Goal: Transaction & Acquisition: Obtain resource

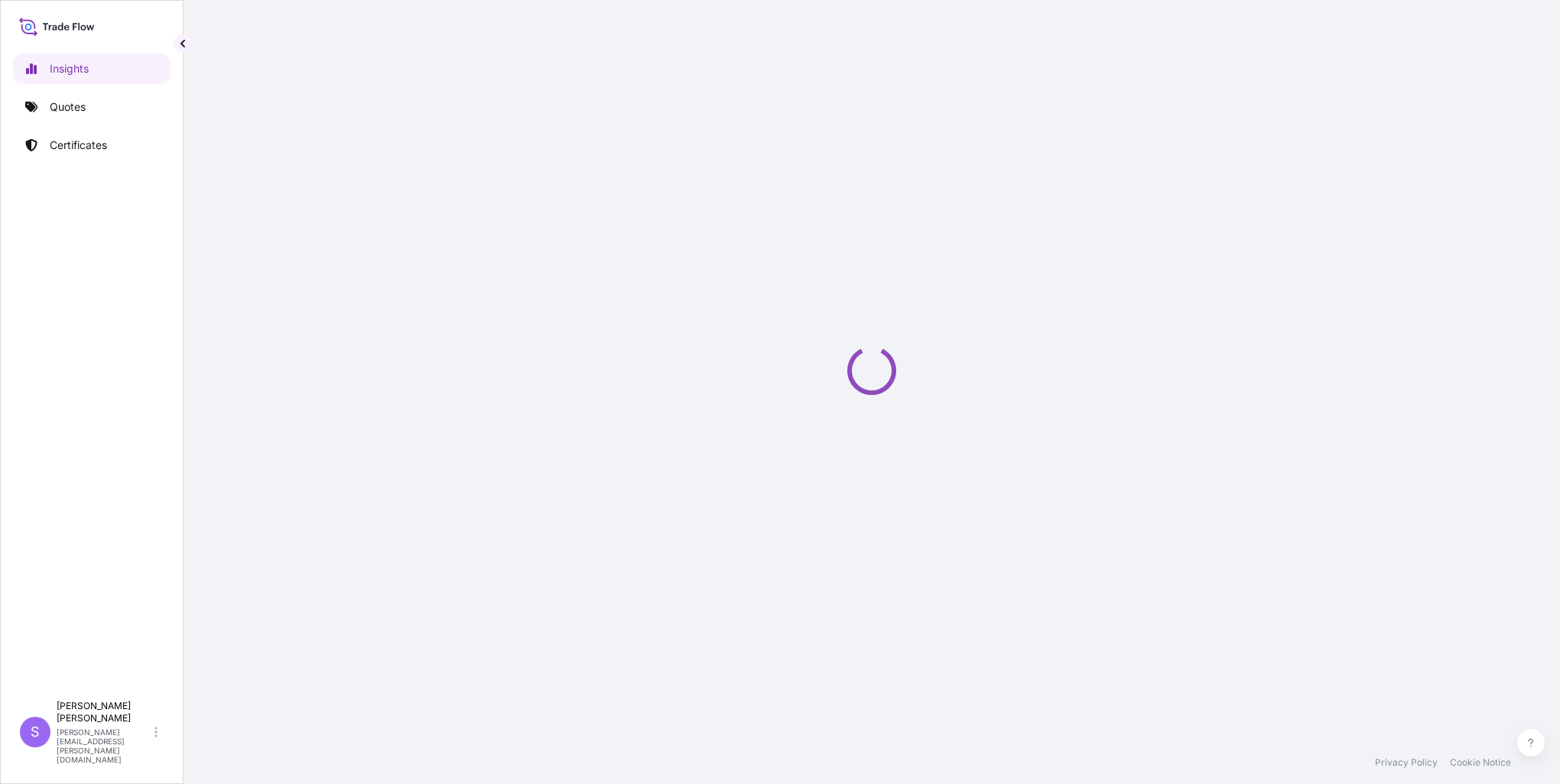
select select "2025"
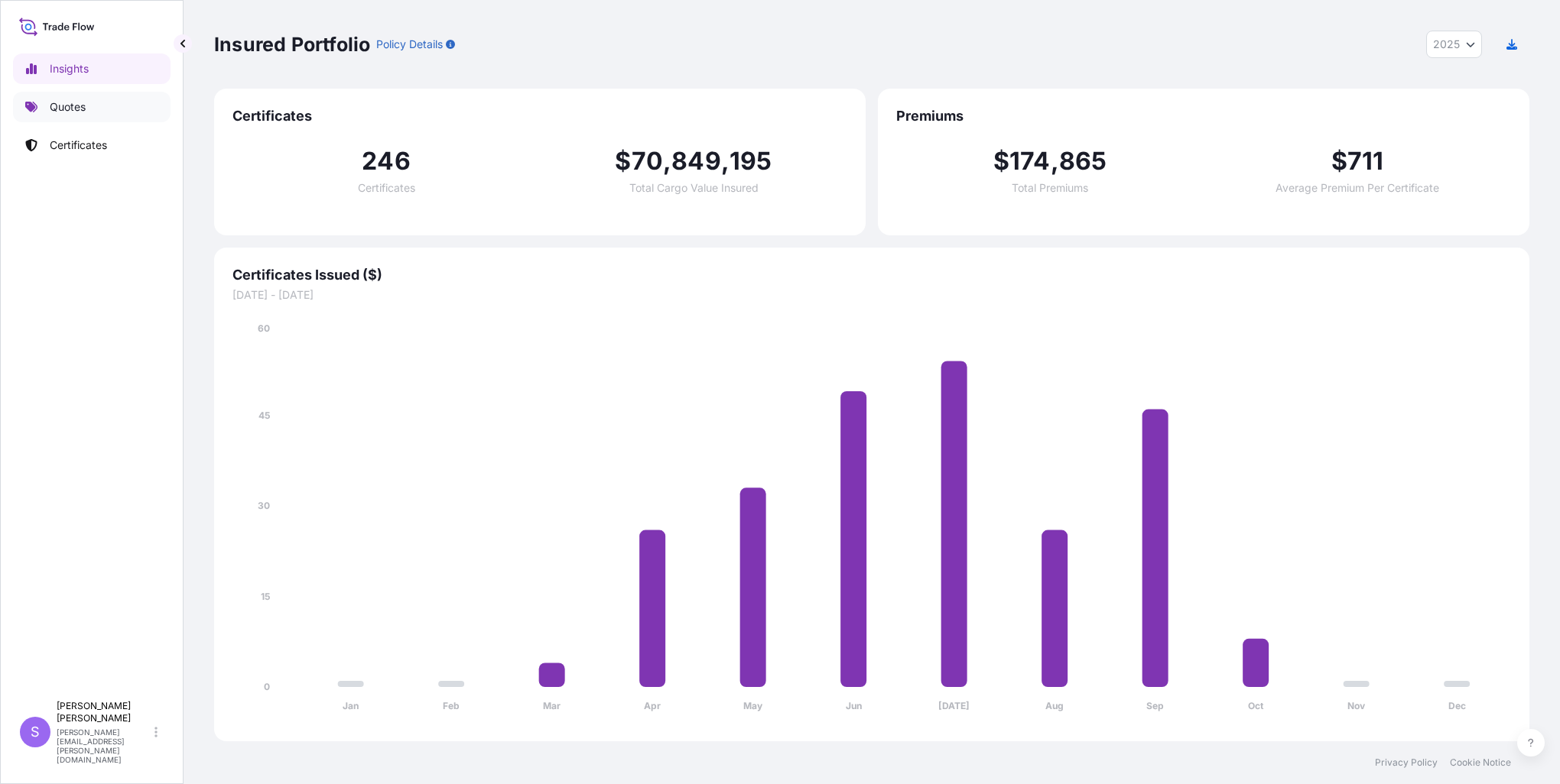
click at [55, 102] on p "Quotes" at bounding box center [67, 107] width 36 height 16
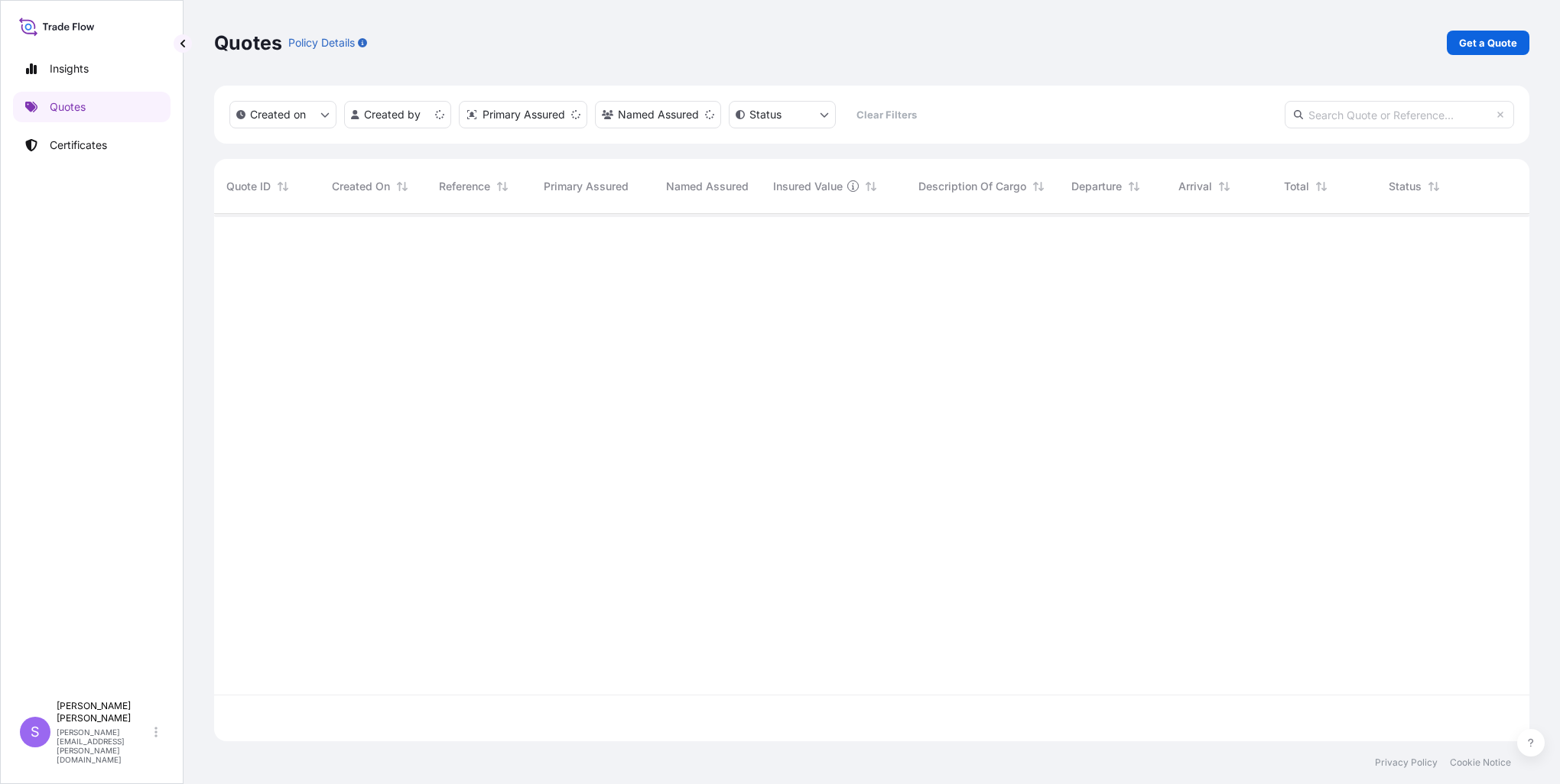
scroll to position [524, 1303]
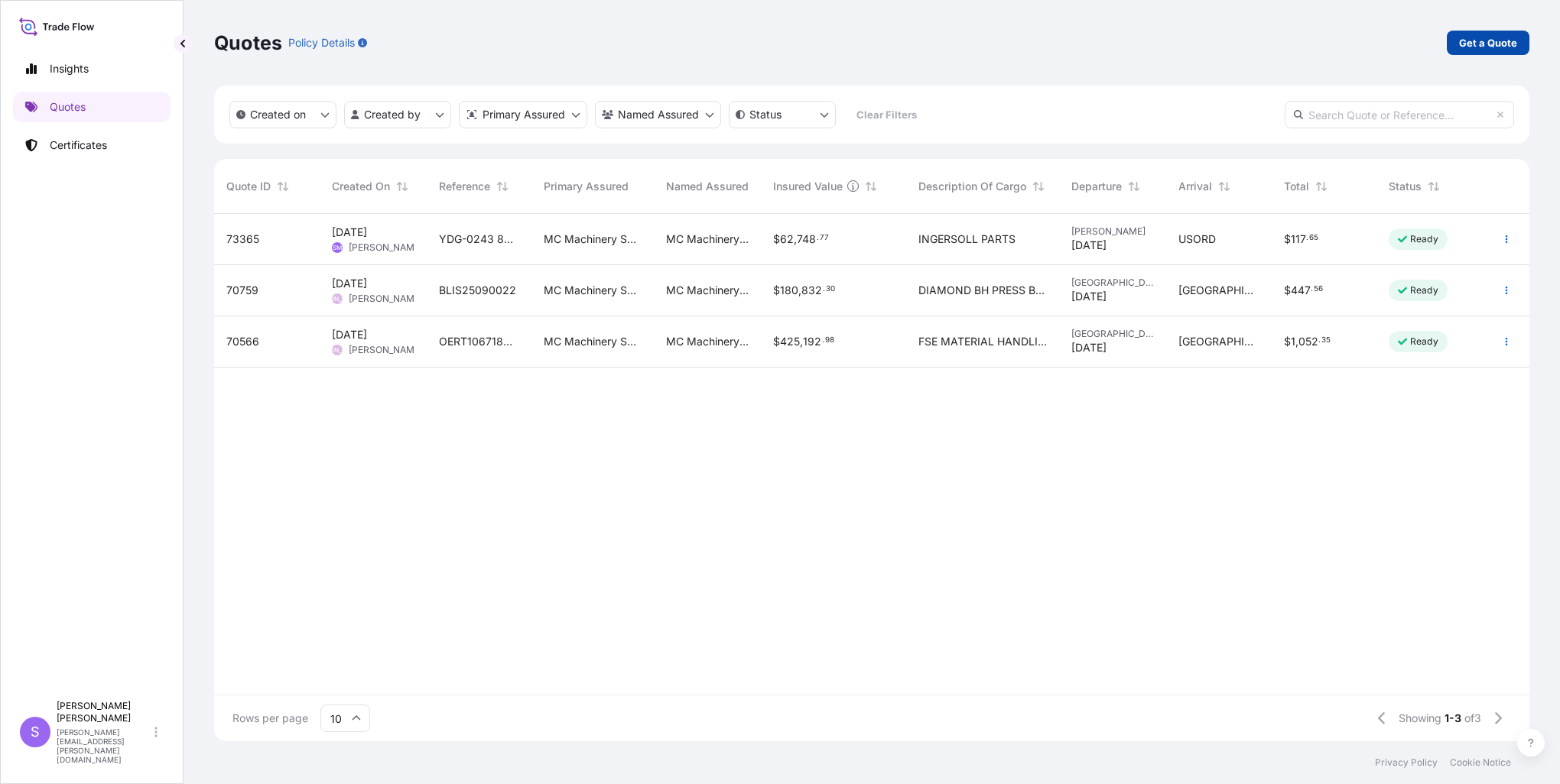
click at [1476, 42] on p "Get a Quote" at bounding box center [1488, 43] width 58 height 16
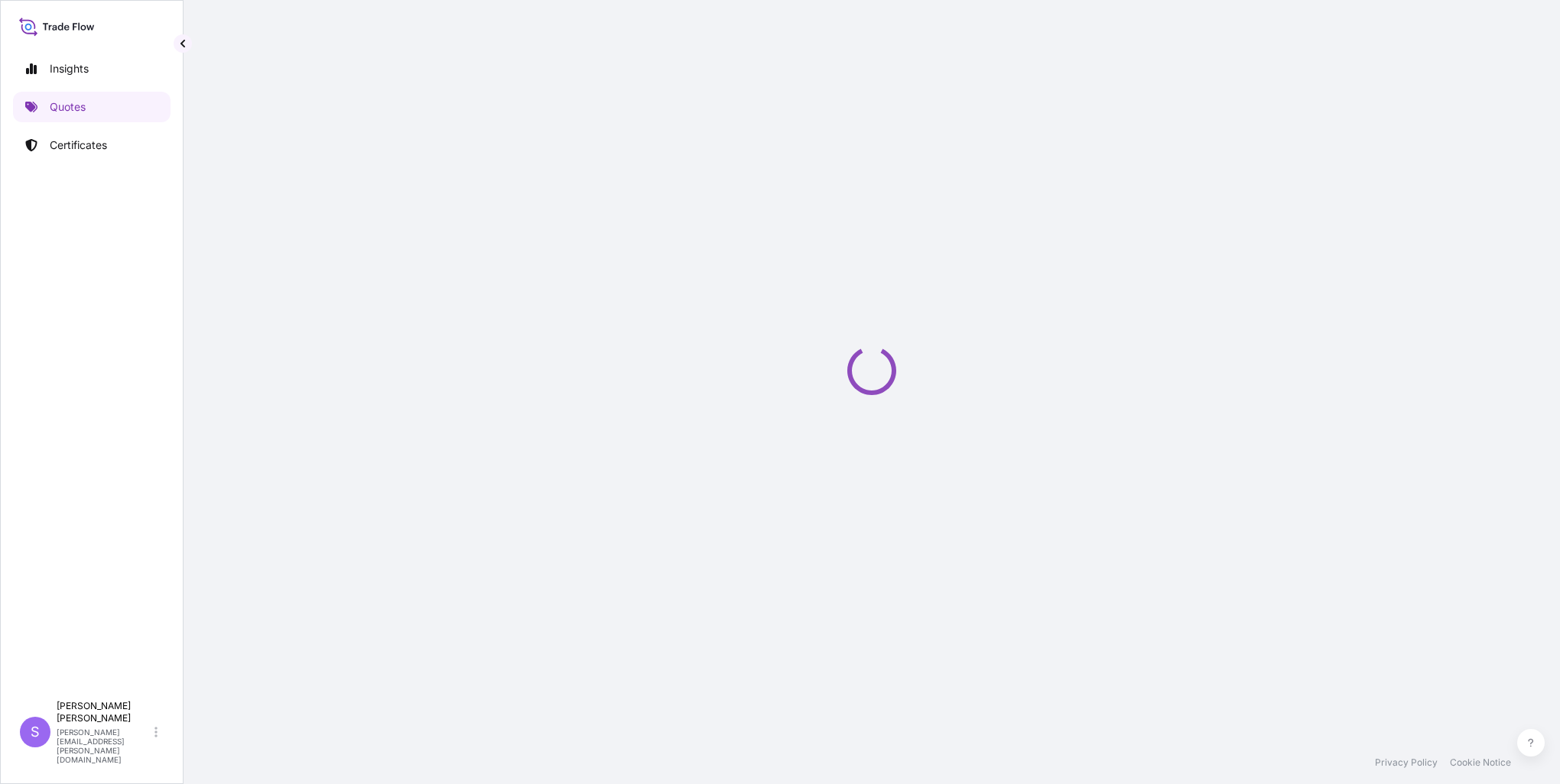
select select "Ocean Vessel"
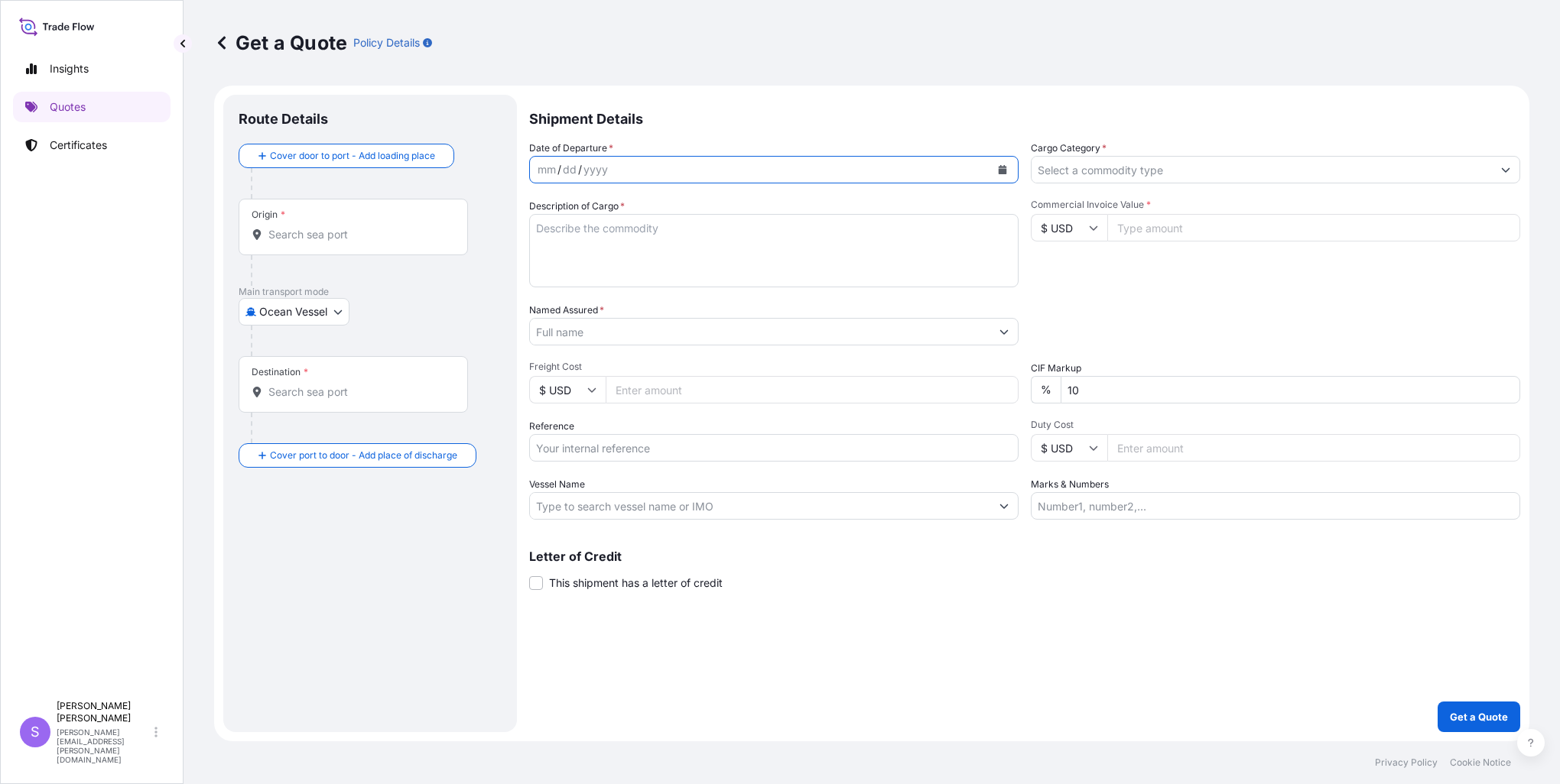
click at [1003, 166] on icon "Calendar" at bounding box center [1004, 170] width 9 height 10
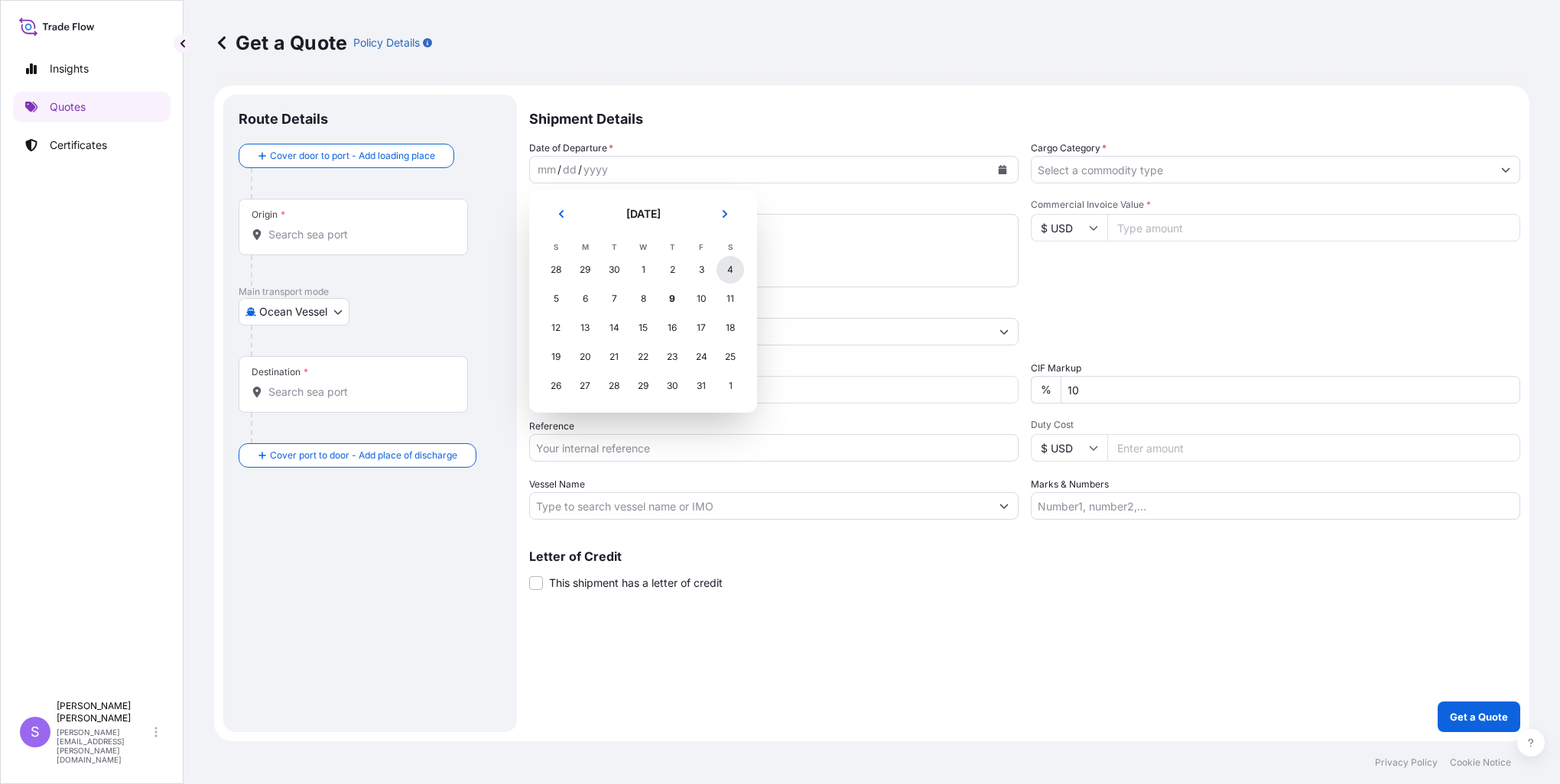
click at [729, 270] on div "4" at bounding box center [731, 270] width 28 height 28
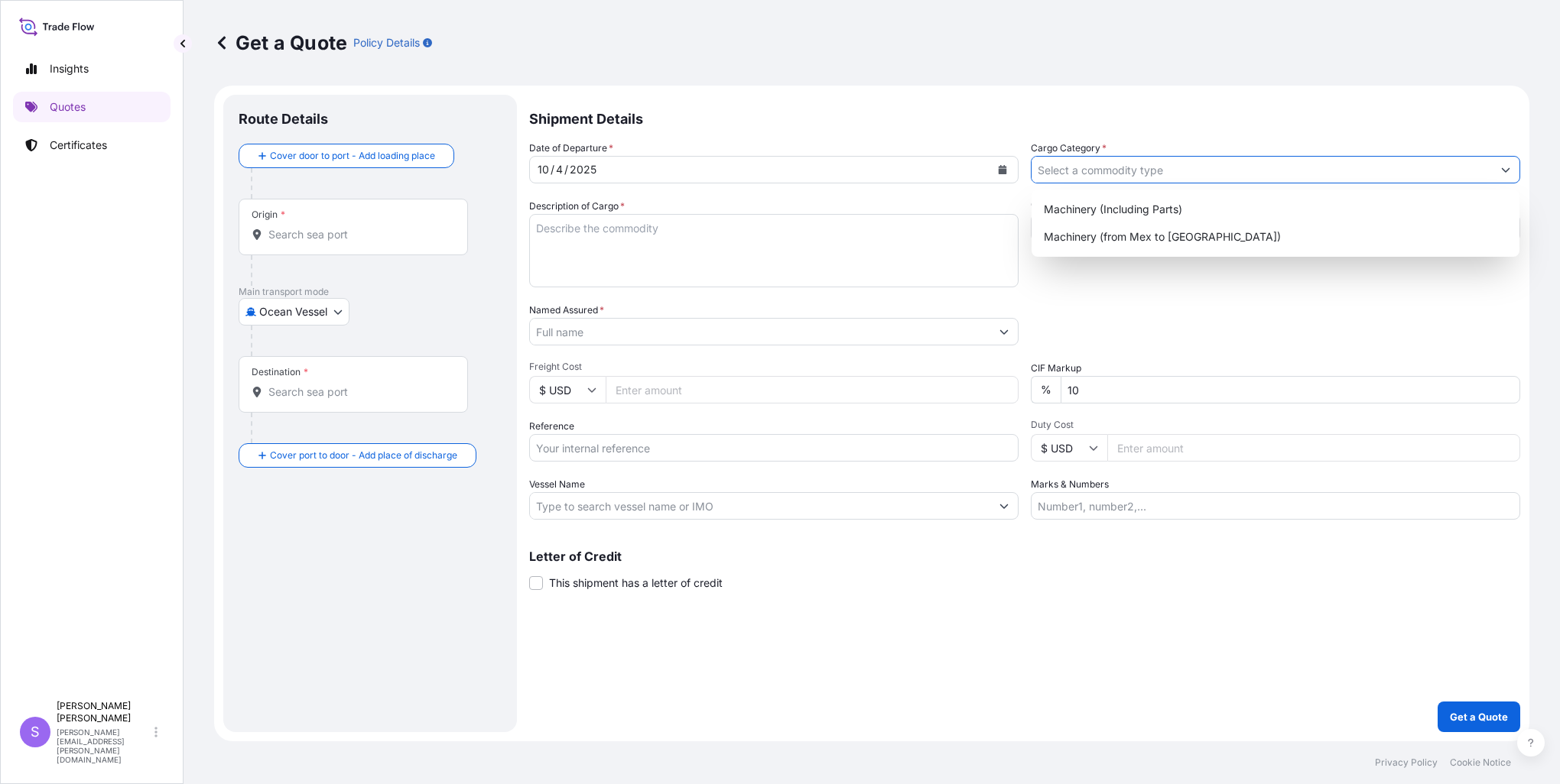
click at [1083, 165] on input "Cargo Category *" at bounding box center [1262, 170] width 460 height 28
click at [1110, 208] on div "Machinery (Including Parts)" at bounding box center [1276, 210] width 476 height 28
type input "Machinery (Including Parts)"
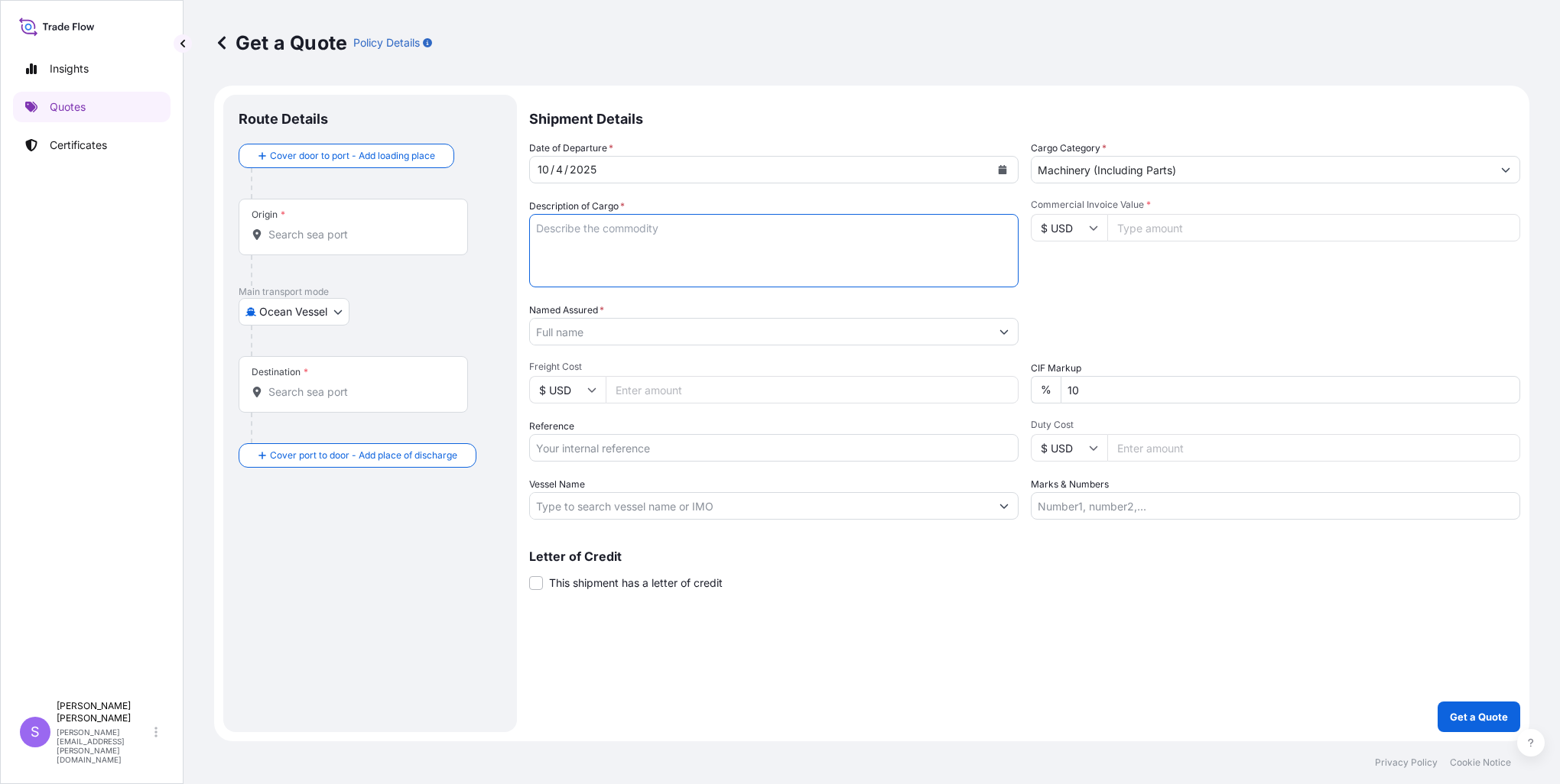
click at [823, 237] on textarea "Description of Cargo *" at bounding box center [774, 250] width 490 height 74
type textarea "[PERSON_NAME] PARTS FOR VERTICAL MACHINING CENTER"
click at [1180, 225] on input "Commercial Invoice Value *" at bounding box center [1314, 228] width 413 height 28
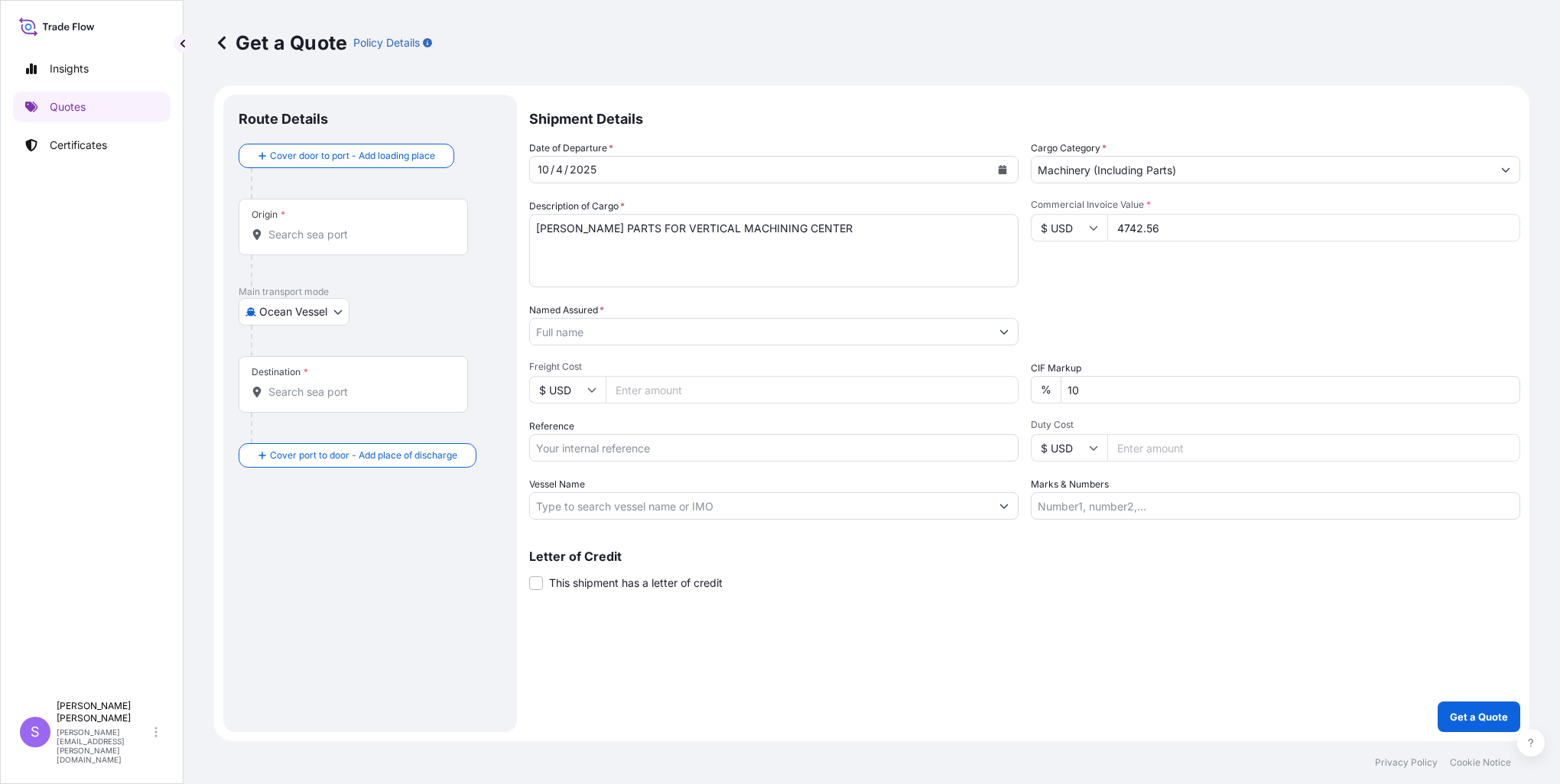
type input "4742.56"
click at [674, 329] on input "Named Assured *" at bounding box center [760, 332] width 460 height 28
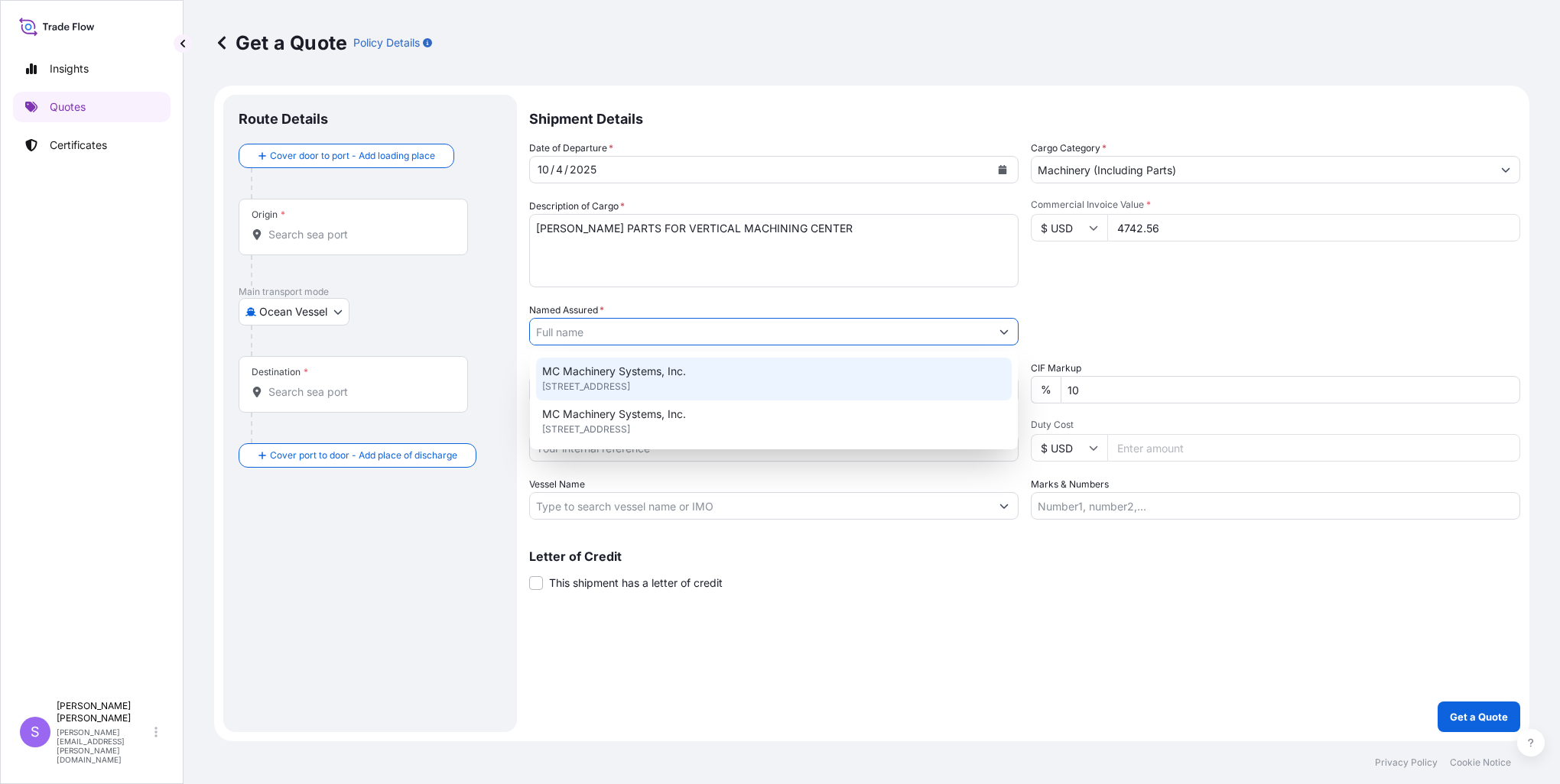
click at [626, 374] on span "MC Machinery Systems, Inc." at bounding box center [614, 372] width 144 height 16
type input "MC Machinery Systems, Inc."
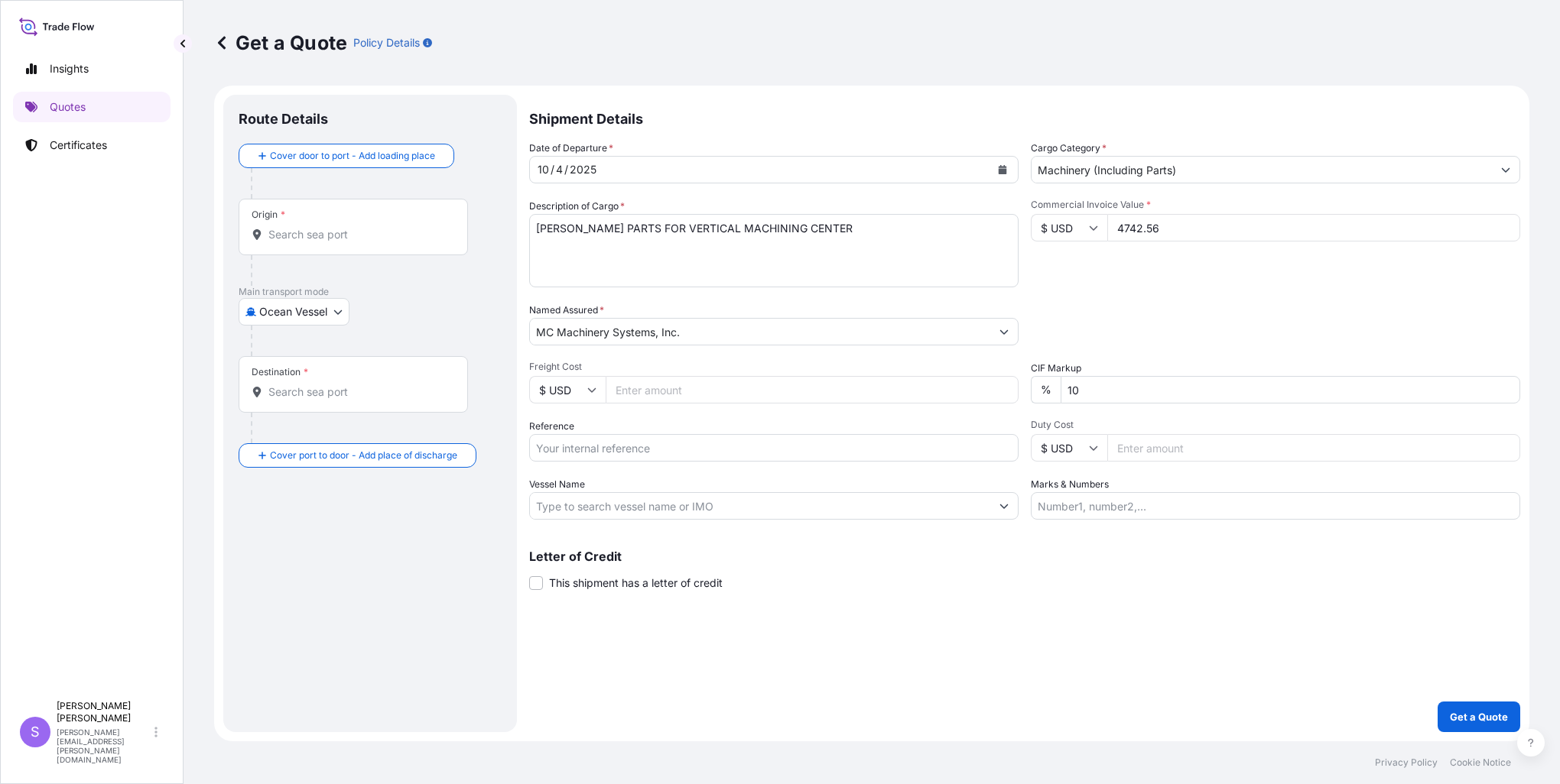
click at [660, 386] on input "Freight Cost" at bounding box center [812, 390] width 413 height 28
type input "1121.66"
click at [829, 456] on input "Reference" at bounding box center [774, 448] width 490 height 28
type input "YTW-0432 7190"
click at [343, 315] on body "Insights Quotes Certificates S [PERSON_NAME] [PERSON_NAME][EMAIL_ADDRESS][PERSO…" at bounding box center [780, 392] width 1560 height 784
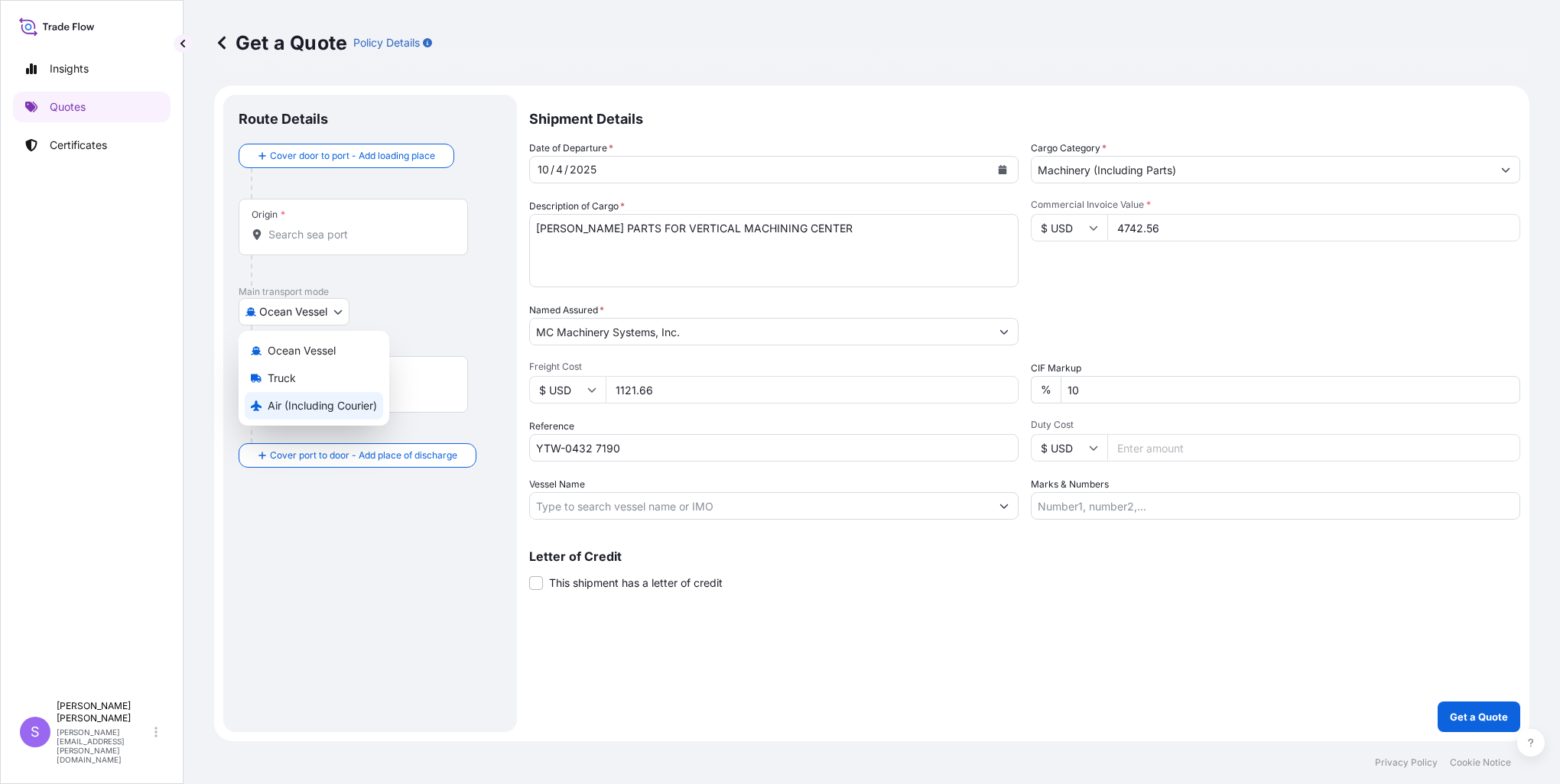
click at [282, 407] on span "Air (Including Courier)" at bounding box center [322, 406] width 109 height 16
select select "Air (Including Courier)"
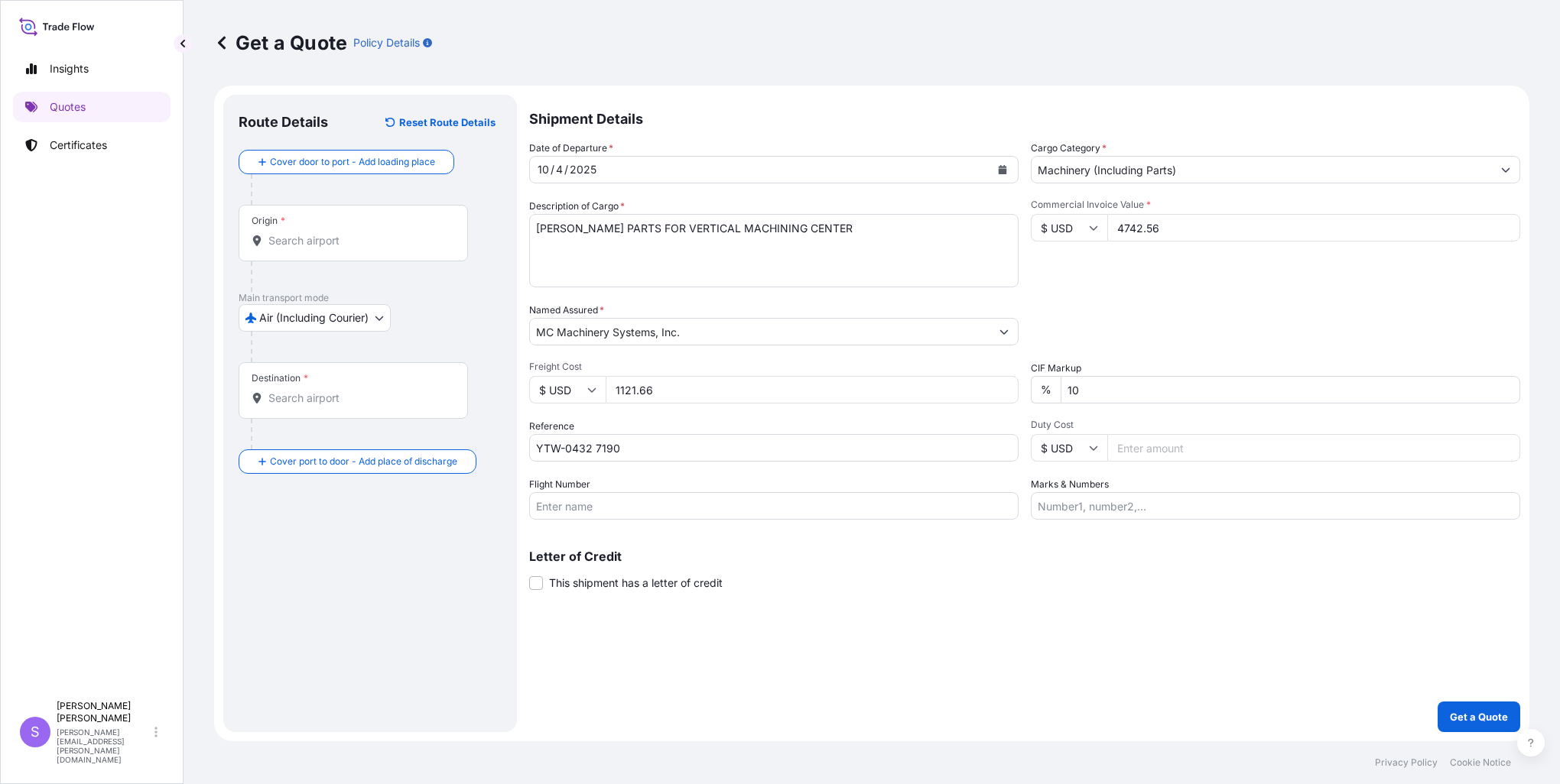
click at [309, 228] on div "Origin *" at bounding box center [353, 233] width 230 height 56
click at [309, 233] on input "Origin *" at bounding box center [359, 241] width 180 height 16
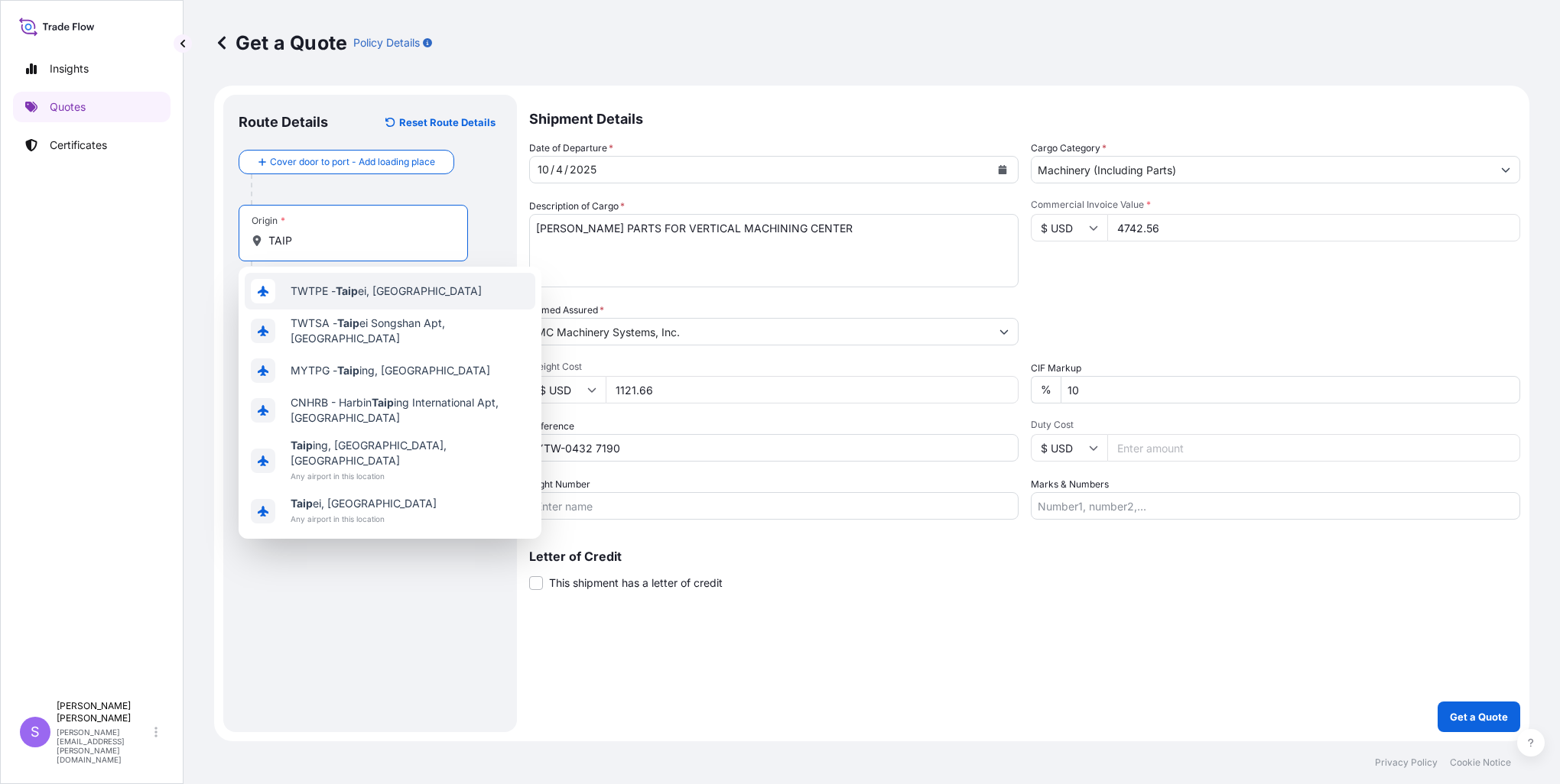
click at [330, 286] on span "TWTPE - [GEOGRAPHIC_DATA], [GEOGRAPHIC_DATA]" at bounding box center [386, 291] width 192 height 16
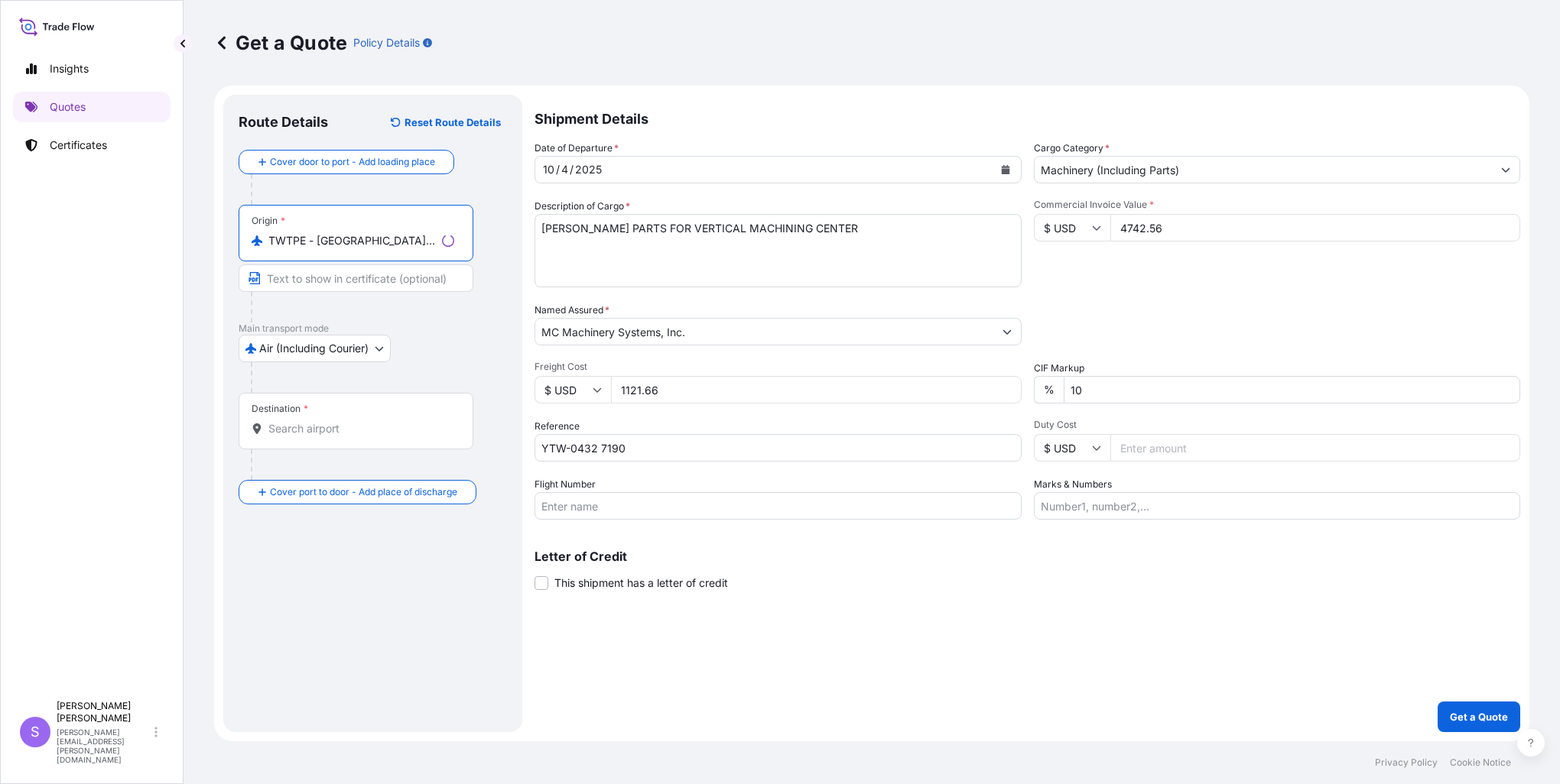
type input "TWTPE - [GEOGRAPHIC_DATA], [GEOGRAPHIC_DATA]"
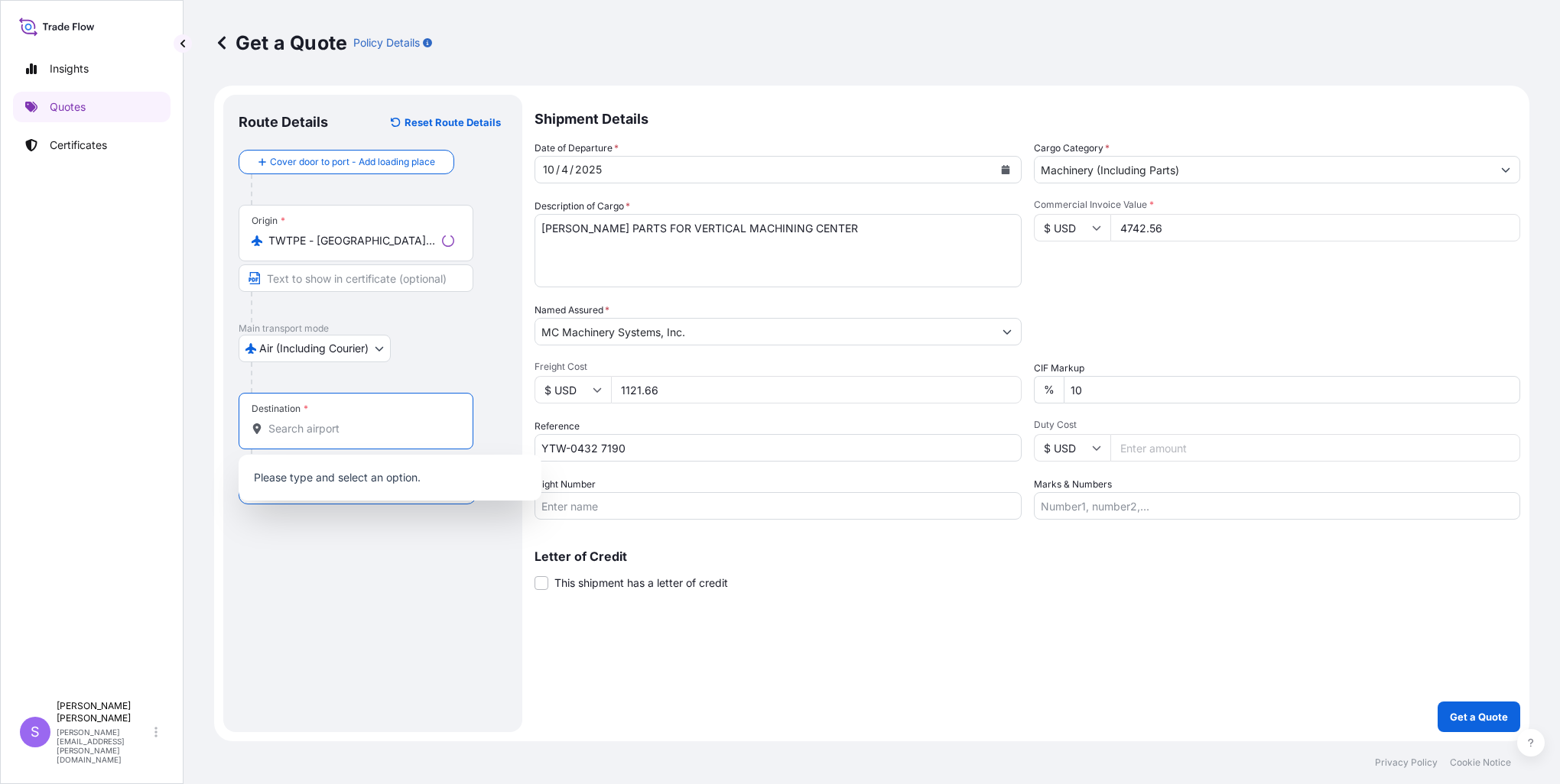
click at [305, 424] on input "Destination *" at bounding box center [361, 429] width 185 height 16
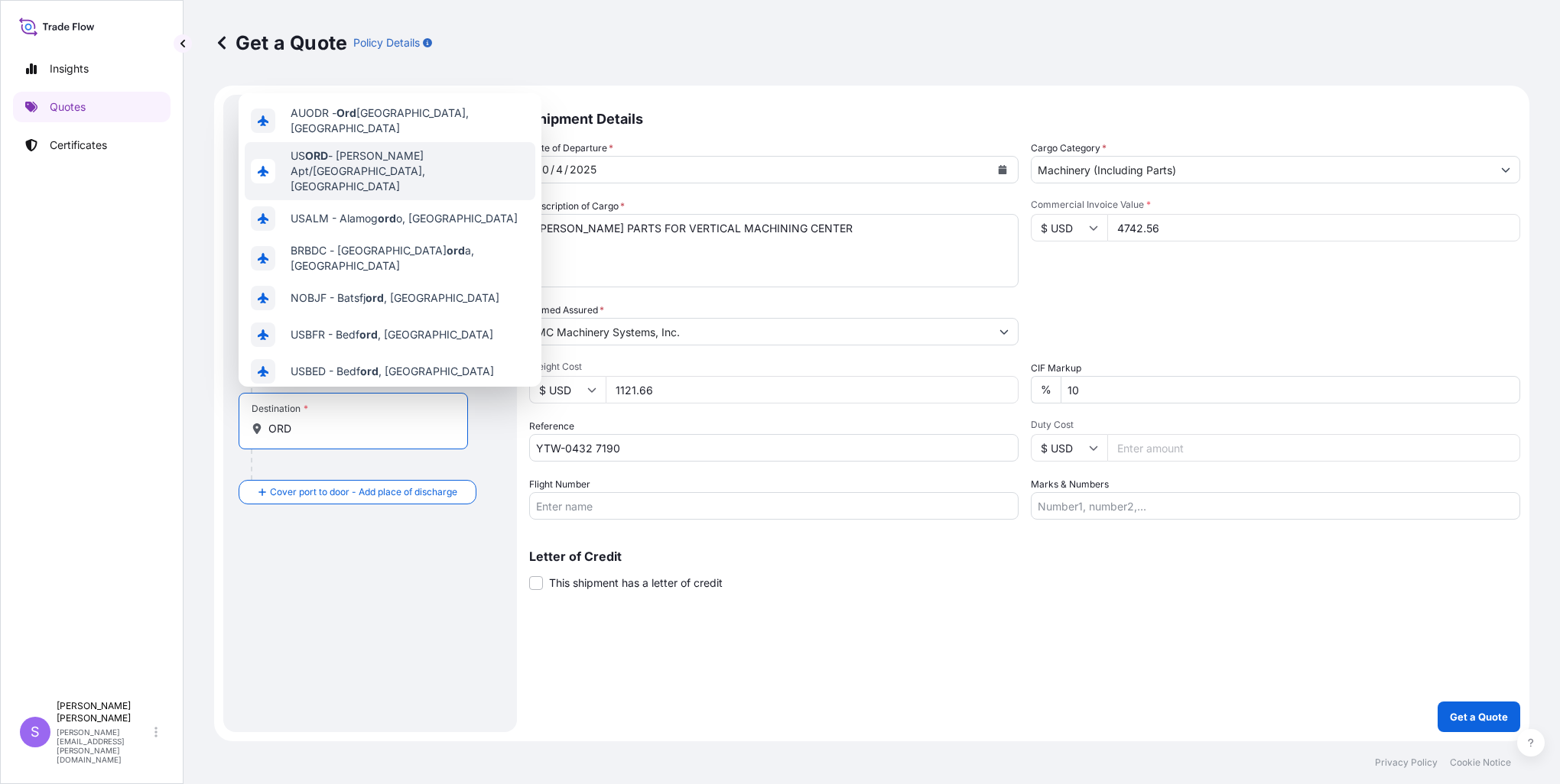
click at [392, 165] on div "US [PERSON_NAME] Apt/[GEOGRAPHIC_DATA], [GEOGRAPHIC_DATA]" at bounding box center [389, 171] width 290 height 58
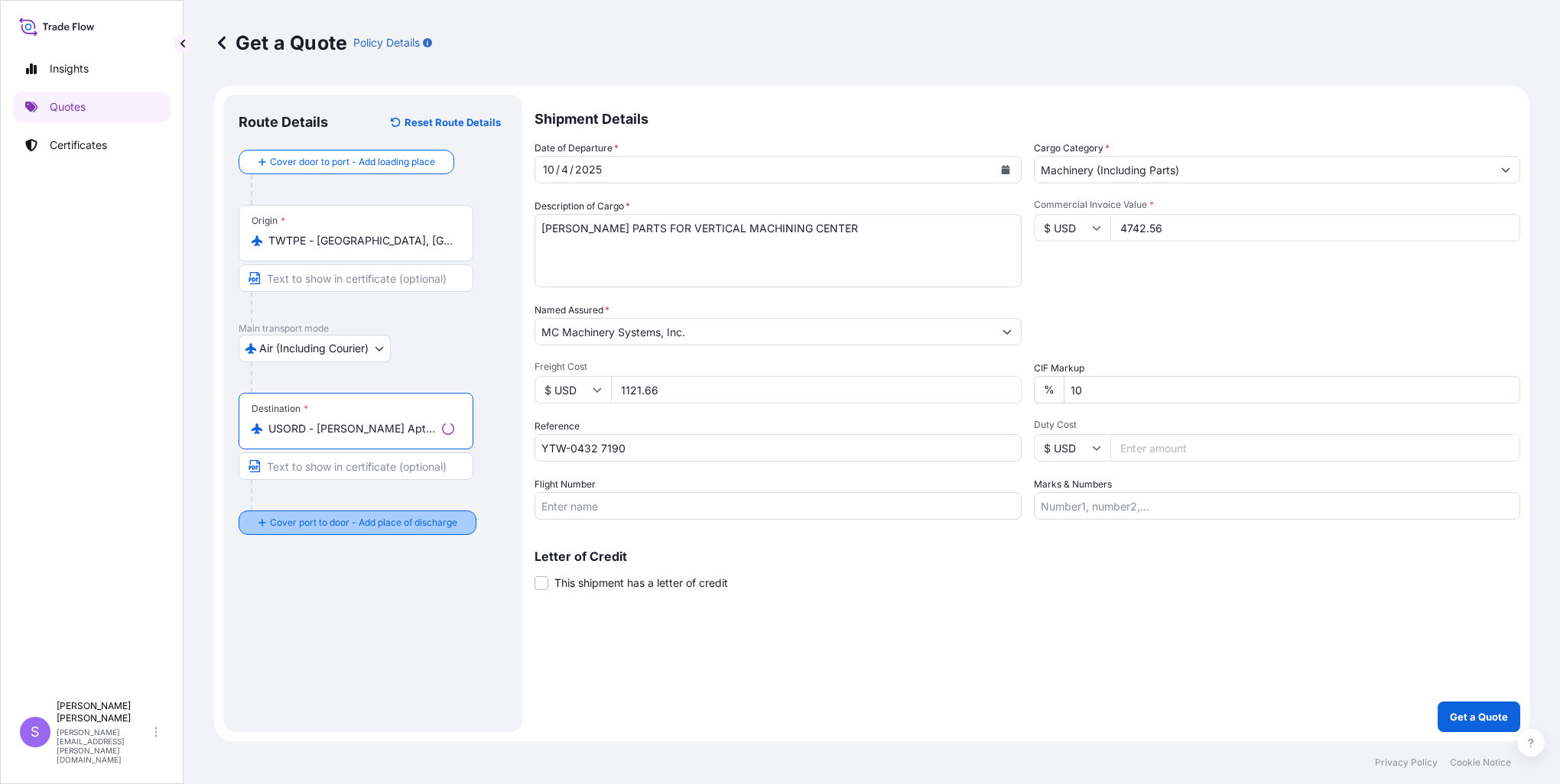
type input "USORD - [PERSON_NAME] Apt/[GEOGRAPHIC_DATA], [GEOGRAPHIC_DATA]"
click at [336, 587] on div "Place of Discharge" at bounding box center [353, 597] width 230 height 56
click at [336, 597] on input "Place of Discharge" at bounding box center [359, 605] width 180 height 16
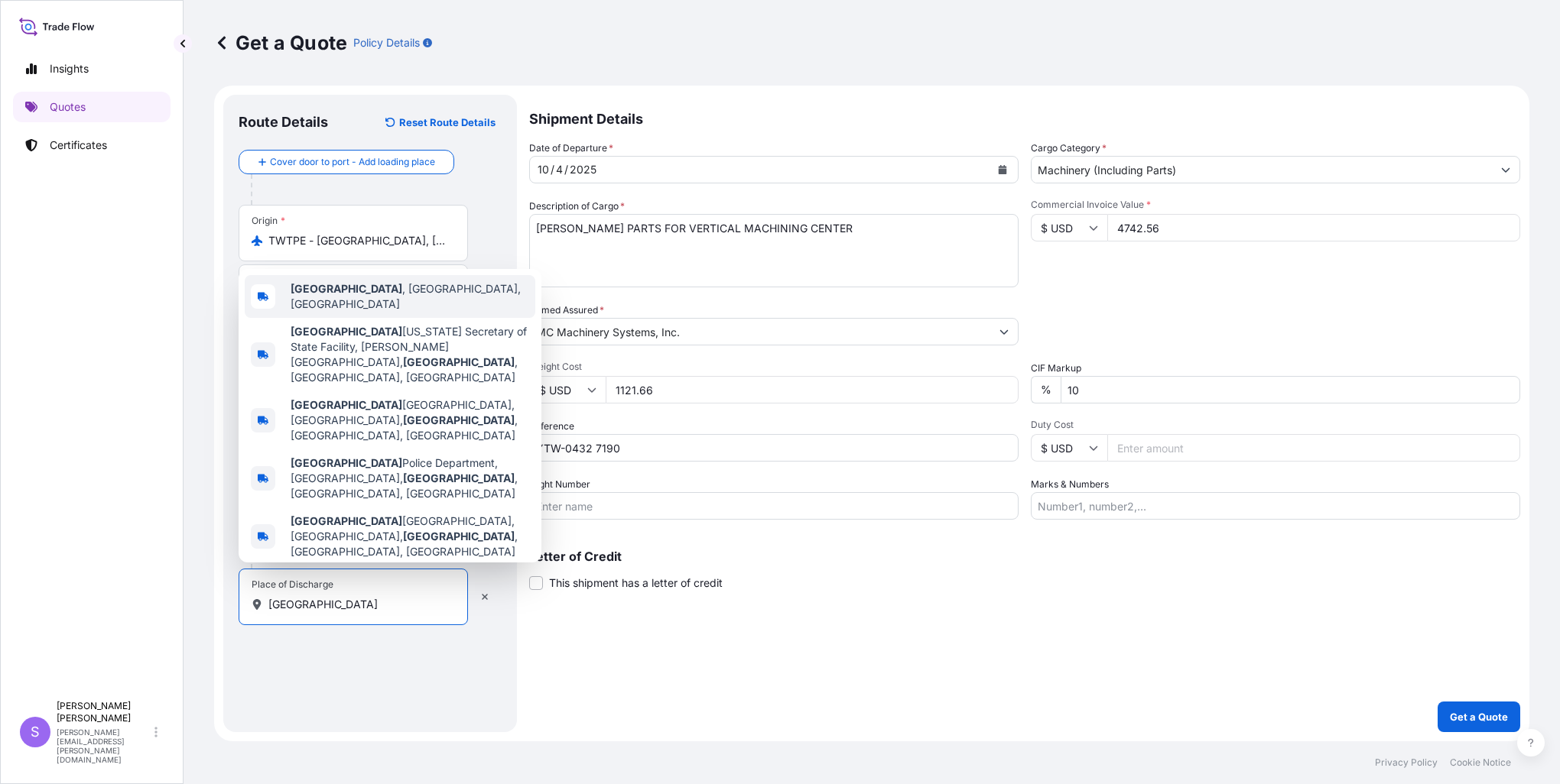
click at [404, 312] on span "[GEOGRAPHIC_DATA] , [GEOGRAPHIC_DATA], [GEOGRAPHIC_DATA]" at bounding box center [409, 296] width 238 height 30
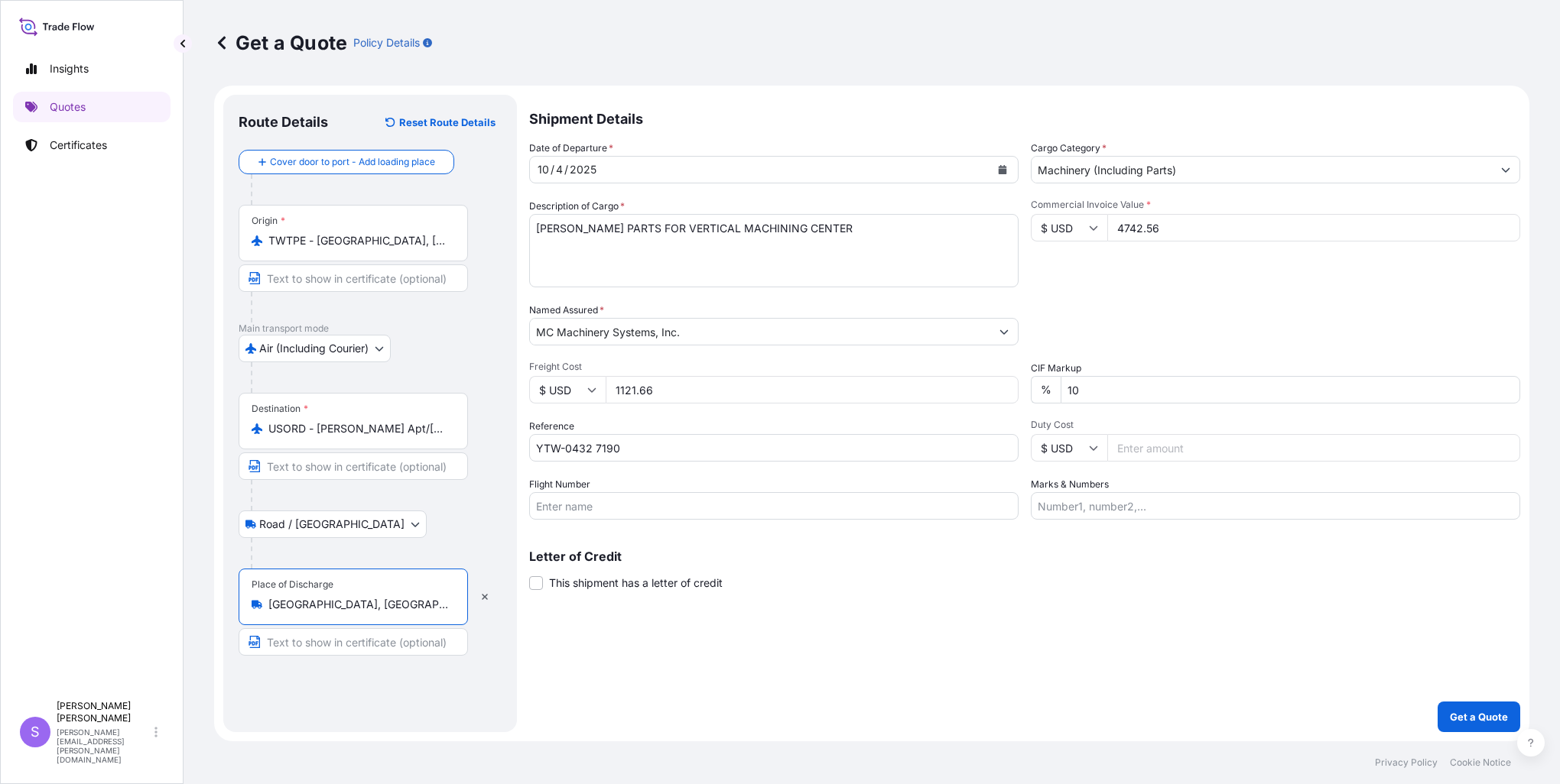
type input "[GEOGRAPHIC_DATA], [GEOGRAPHIC_DATA], [GEOGRAPHIC_DATA]"
click at [719, 513] on input "Flight Number" at bounding box center [774, 506] width 490 height 28
type input "NH8442/04"
click at [1160, 497] on input "Marks & Numbers" at bounding box center [1276, 506] width 490 height 28
type input "197393, 197832, 198075, 198112, 198166, 198276"
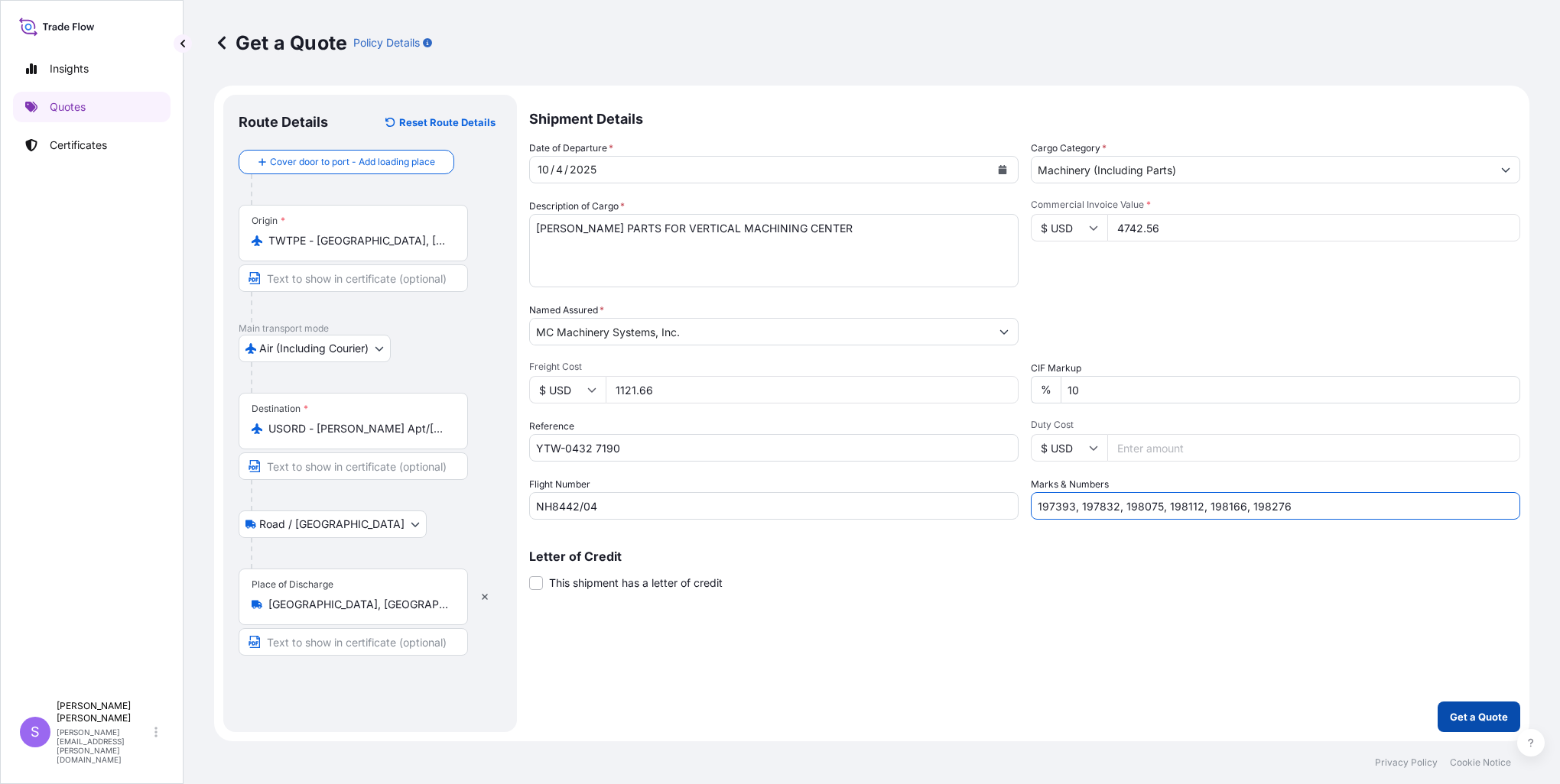
click at [1468, 713] on p "Get a Quote" at bounding box center [1479, 717] width 58 height 16
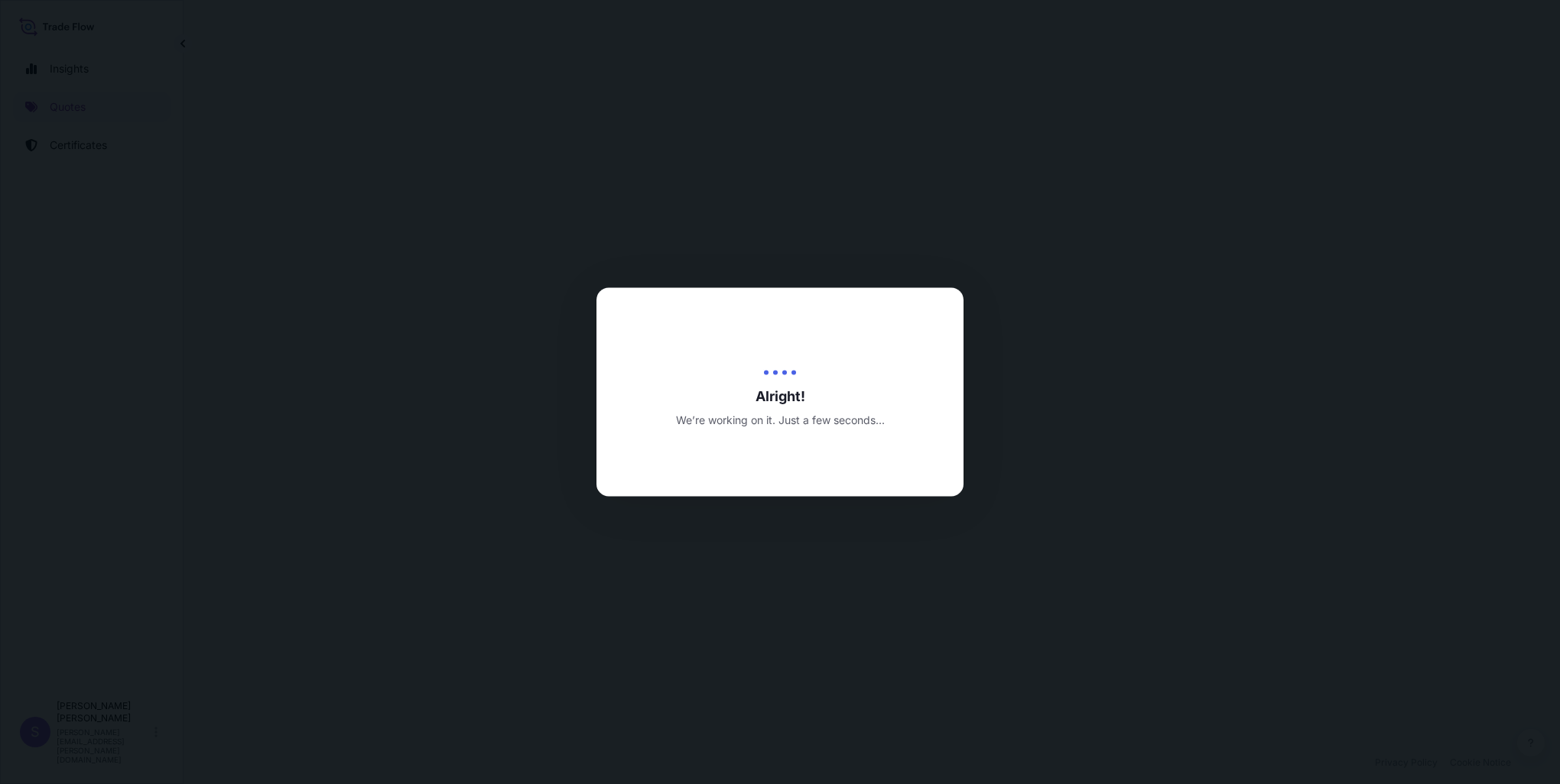
select select "Air (Including Courier)"
select select "Road / [GEOGRAPHIC_DATA]"
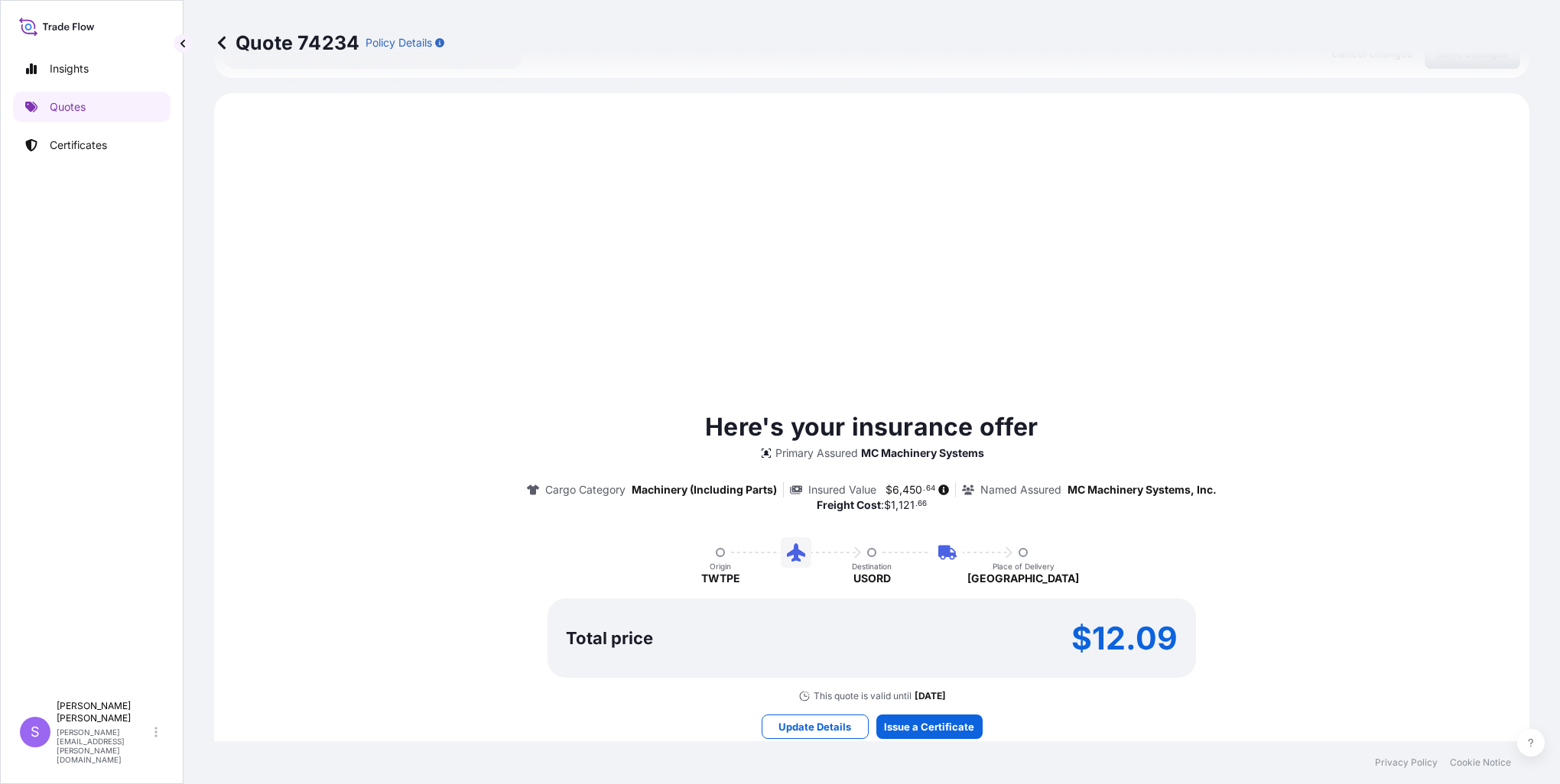
scroll to position [612, 0]
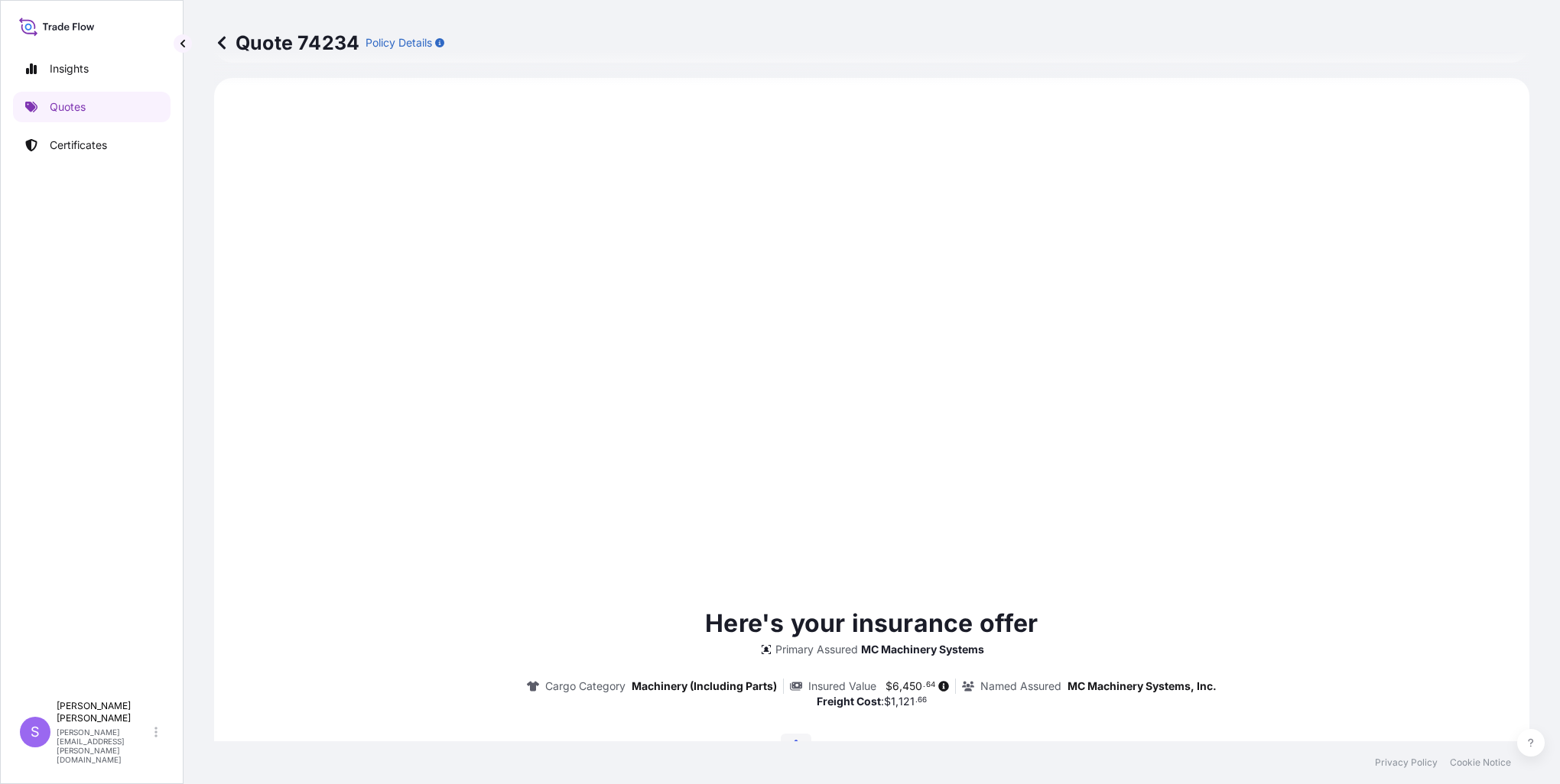
type input "[DATE]"
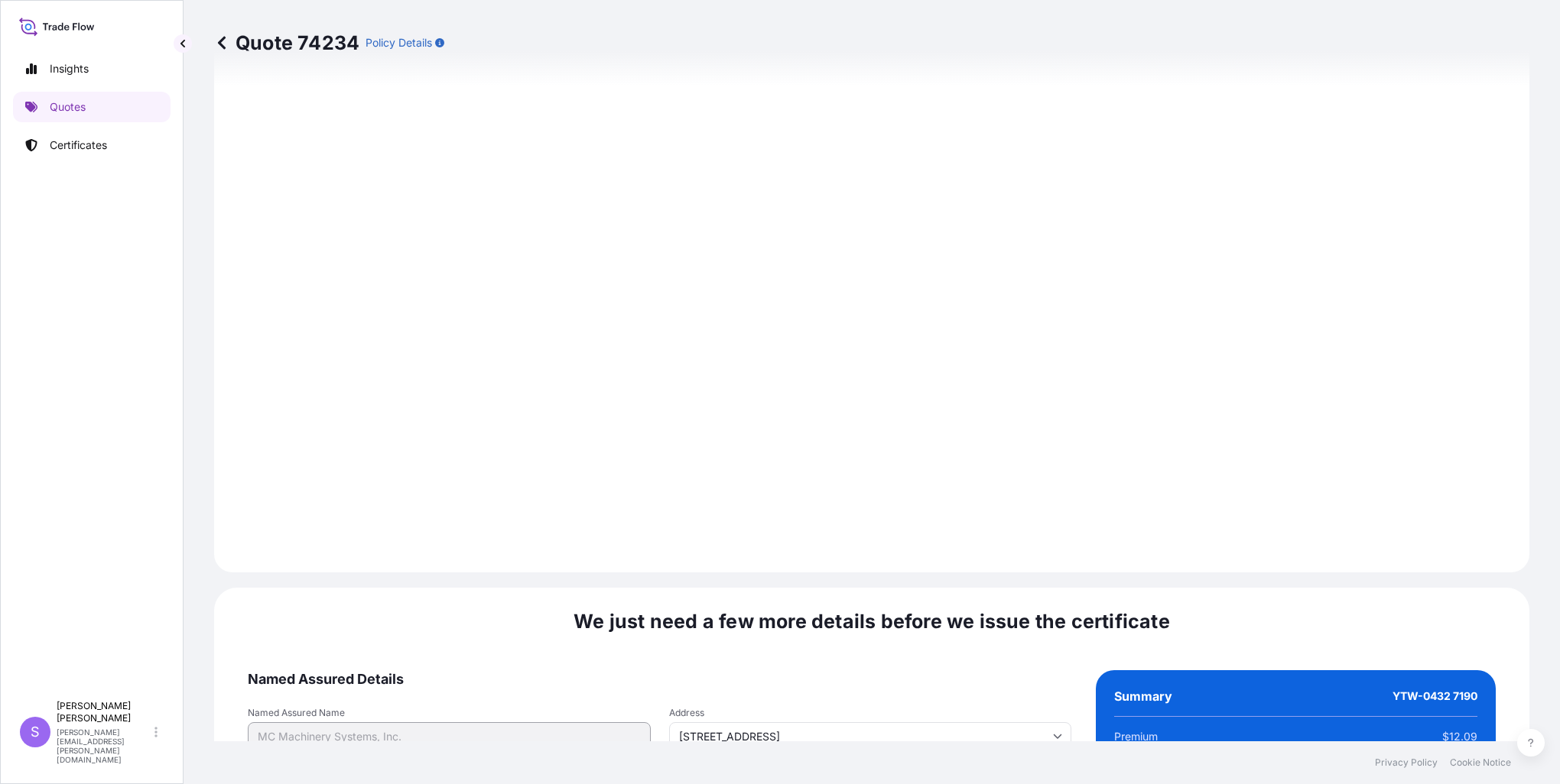
scroll to position [1721, 0]
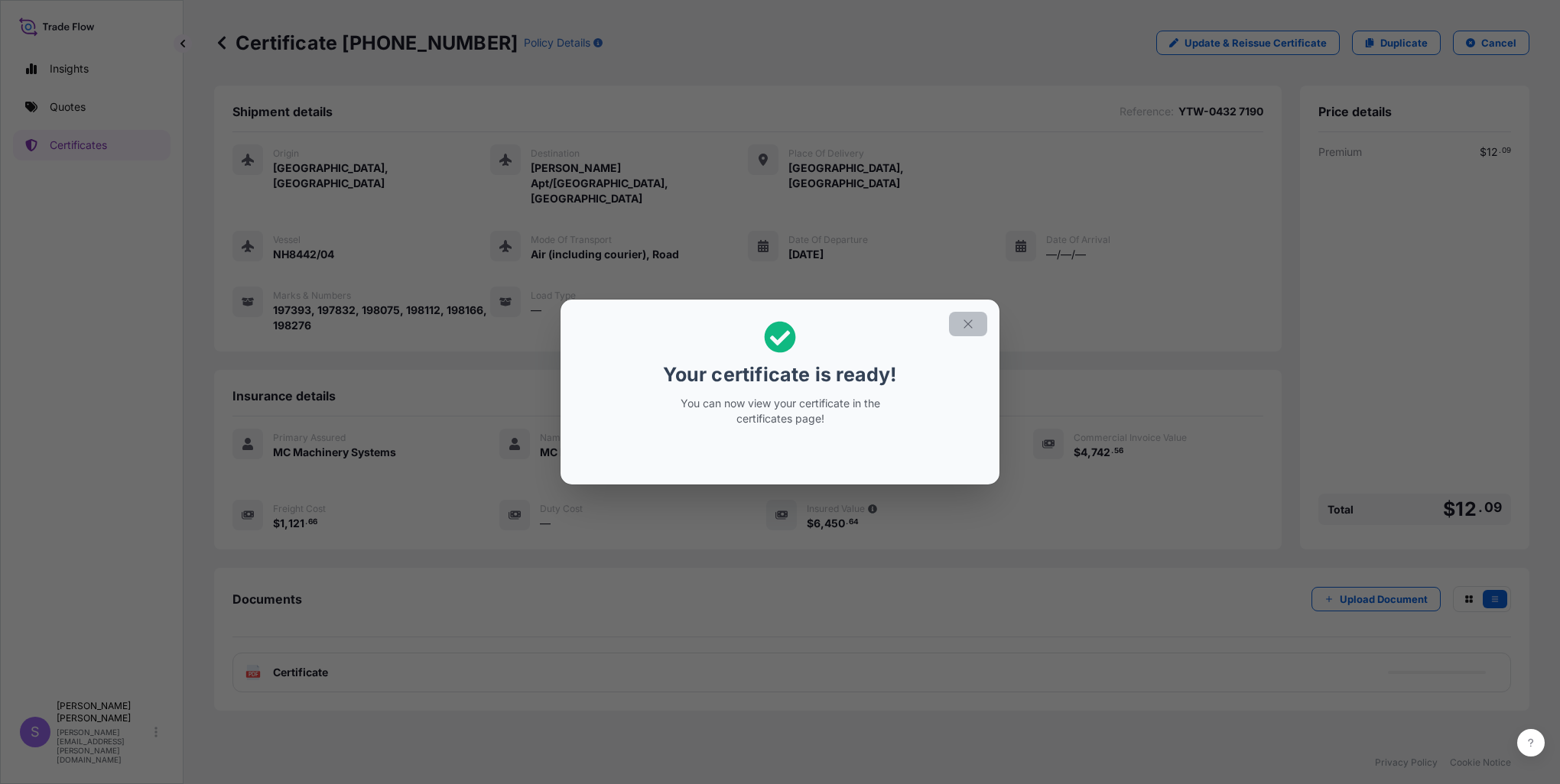
click at [970, 322] on icon "button" at bounding box center [968, 324] width 9 height 9
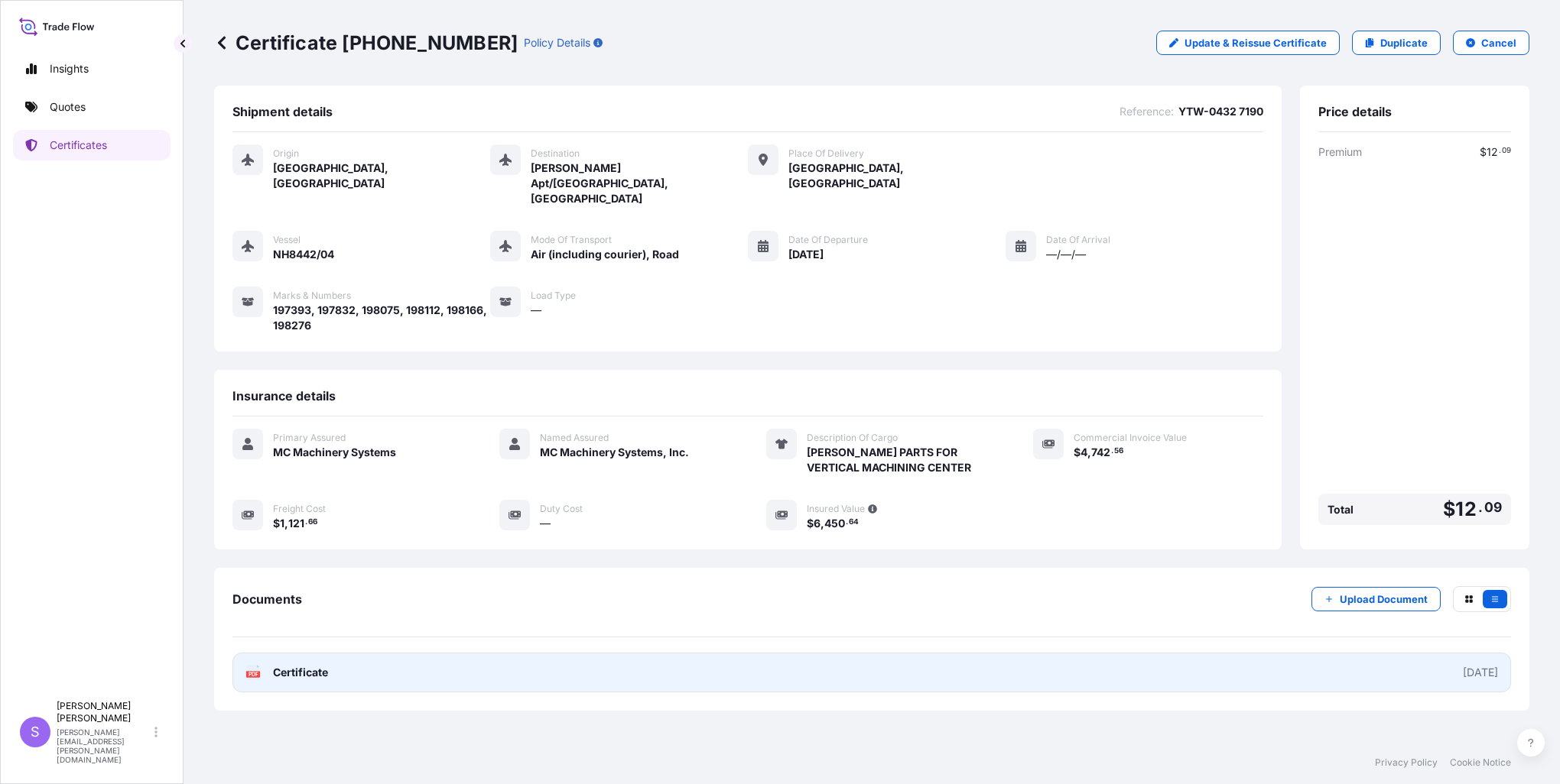
click at [302, 653] on link "PDF Certificate [DATE]" at bounding box center [872, 673] width 1279 height 40
